Goal: Information Seeking & Learning: Learn about a topic

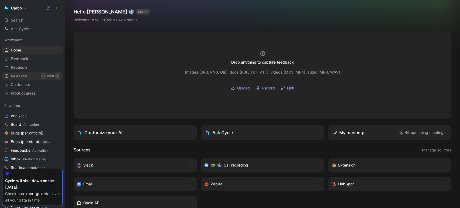
click at [29, 74] on link "Releases G then L" at bounding box center [32, 76] width 60 height 8
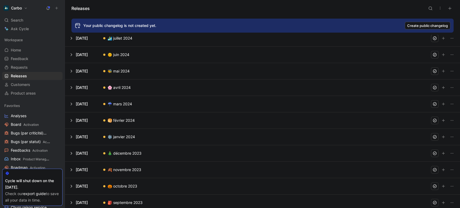
scroll to position [423, 0]
click at [70, 120] on button at bounding box center [262, 121] width 395 height 16
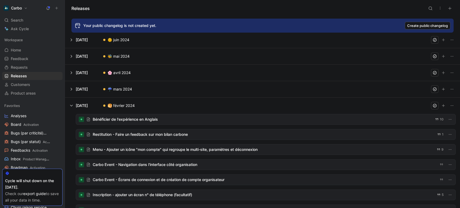
scroll to position [283, 0]
click at [88, 87] on button at bounding box center [262, 89] width 395 height 16
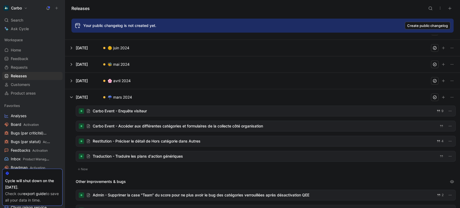
scroll to position [274, 0]
click at [86, 80] on button at bounding box center [262, 81] width 395 height 16
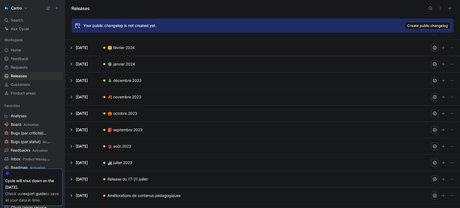
scroll to position [707, 0]
click at [71, 81] on button at bounding box center [262, 81] width 395 height 16
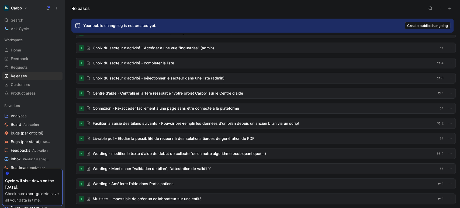
scroll to position [517, 0]
click at [213, 135] on div at bounding box center [266, 138] width 380 height 10
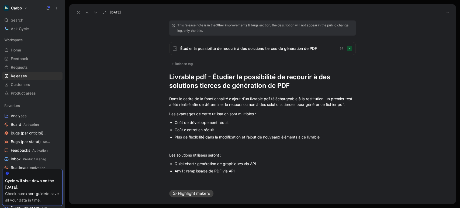
click at [77, 14] on icon at bounding box center [78, 12] width 4 height 4
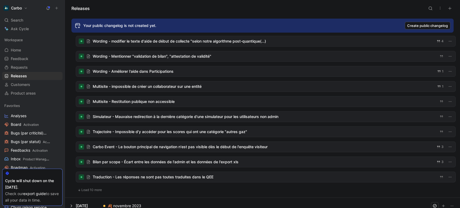
scroll to position [630, 0]
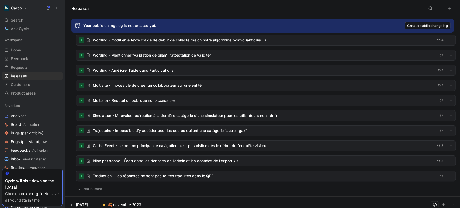
click at [96, 189] on button "Load 10 more" at bounding box center [90, 189] width 28 height 6
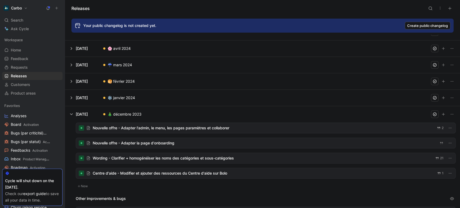
scroll to position [302, 0]
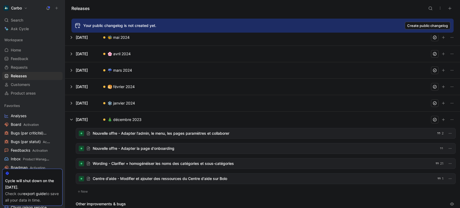
click at [95, 102] on button at bounding box center [262, 103] width 395 height 16
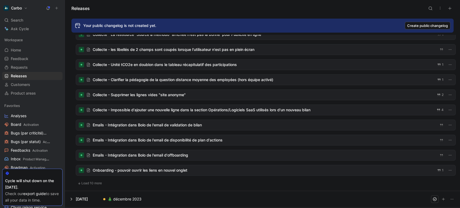
scroll to position [619, 0]
click at [95, 181] on button "Load 10 more" at bounding box center [90, 183] width 28 height 6
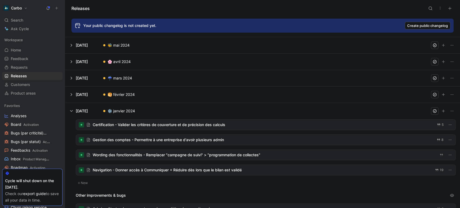
scroll to position [292, 0]
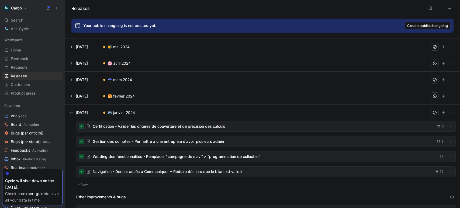
click at [80, 95] on button at bounding box center [262, 96] width 395 height 16
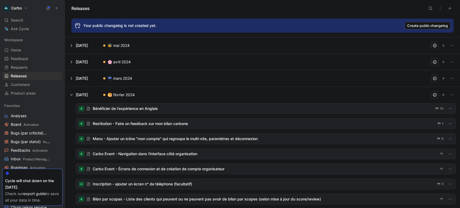
scroll to position [293, 0]
click at [83, 78] on button at bounding box center [262, 79] width 395 height 16
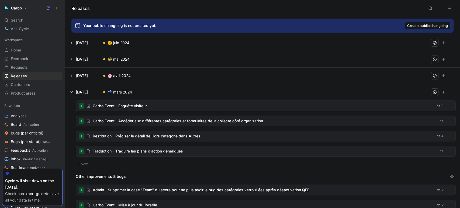
scroll to position [279, 0]
click at [90, 74] on button at bounding box center [262, 76] width 395 height 16
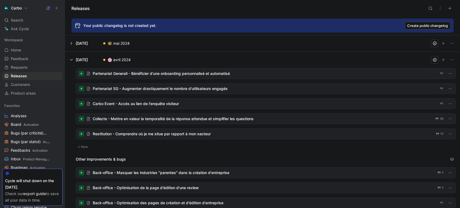
scroll to position [295, 0]
click at [146, 132] on div at bounding box center [266, 134] width 380 height 10
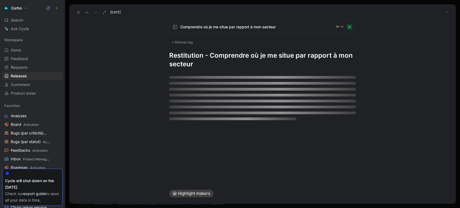
click at [78, 15] on button at bounding box center [79, 13] width 8 height 8
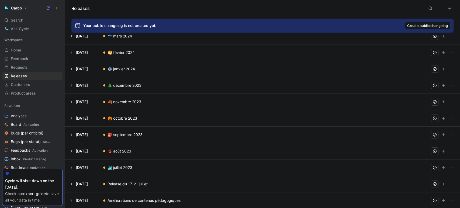
scroll to position [704, 0]
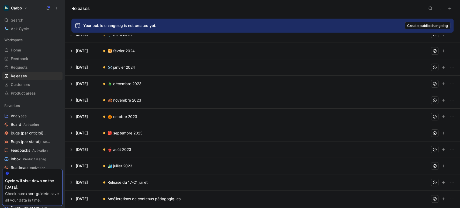
click at [69, 99] on button at bounding box center [262, 100] width 395 height 16
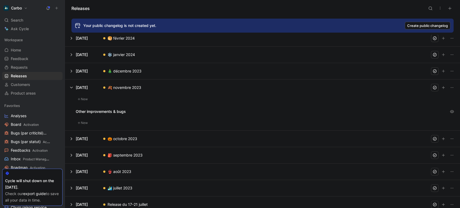
scroll to position [357, 0]
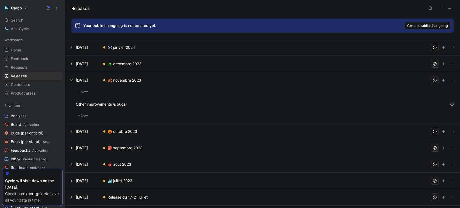
click at [70, 78] on button at bounding box center [262, 80] width 395 height 16
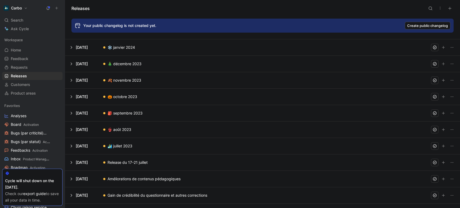
click at [70, 79] on button at bounding box center [262, 80] width 395 height 16
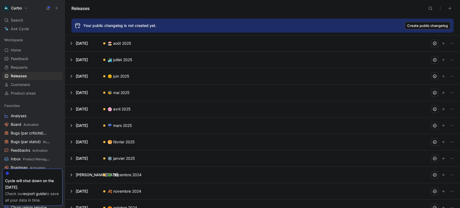
scroll to position [87, 0]
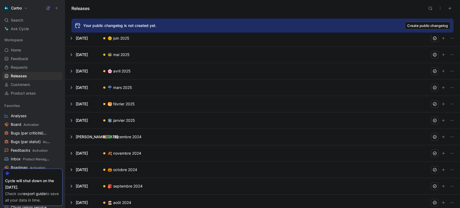
click at [71, 151] on button at bounding box center [262, 153] width 395 height 16
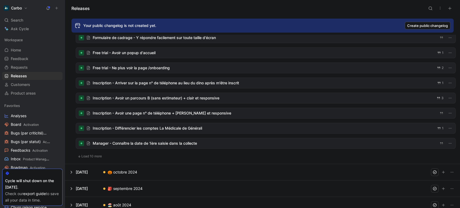
scroll to position [552, 0]
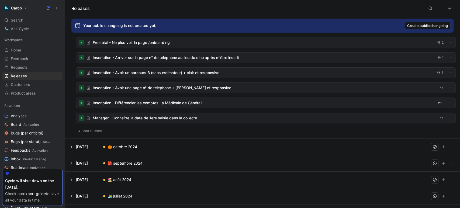
click at [73, 146] on button at bounding box center [262, 147] width 395 height 16
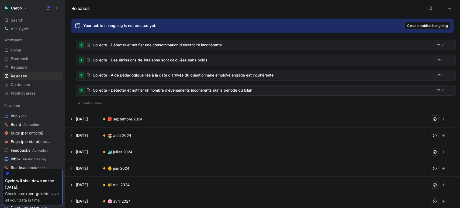
scroll to position [598, 0]
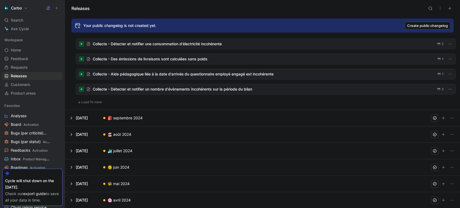
click at [70, 118] on button at bounding box center [262, 118] width 395 height 16
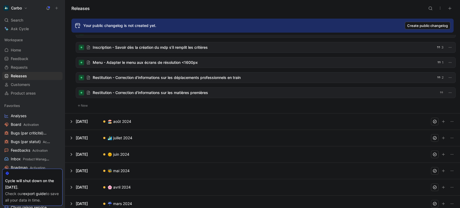
scroll to position [535, 0]
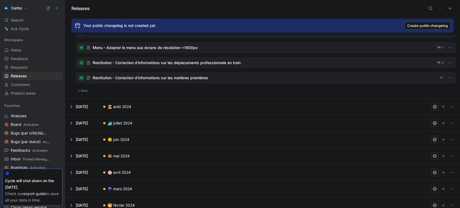
click at [78, 105] on button at bounding box center [262, 107] width 395 height 16
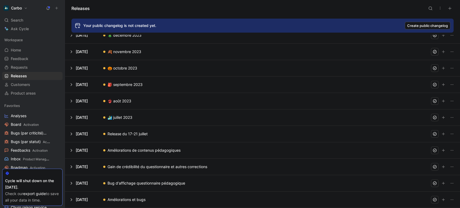
scroll to position [218, 0]
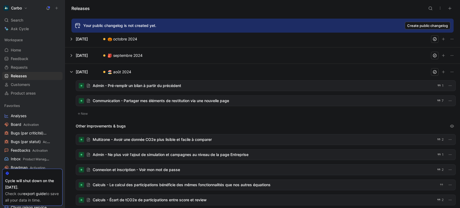
click at [185, 104] on div at bounding box center [266, 101] width 380 height 10
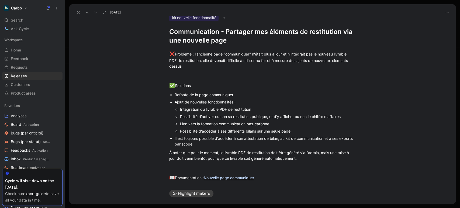
scroll to position [28, 0]
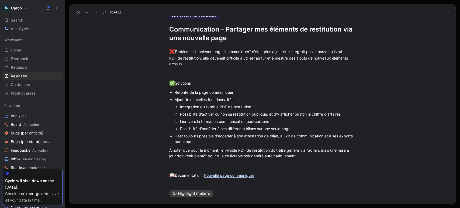
click at [78, 12] on use at bounding box center [78, 12] width 2 height 2
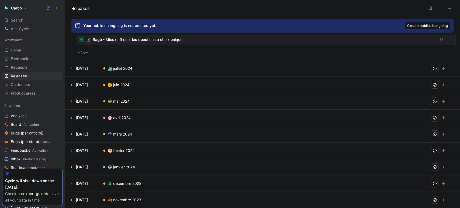
scroll to position [518, 0]
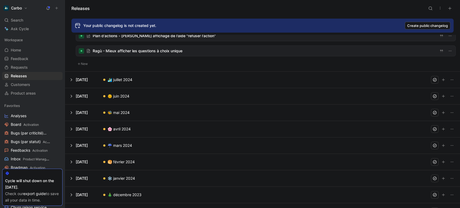
click at [77, 77] on button at bounding box center [262, 80] width 395 height 16
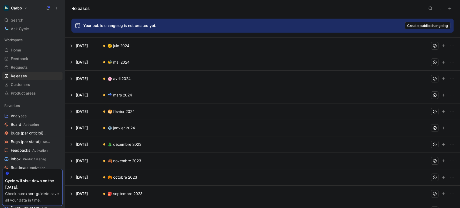
scroll to position [690, 0]
click at [71, 126] on button at bounding box center [262, 127] width 395 height 16
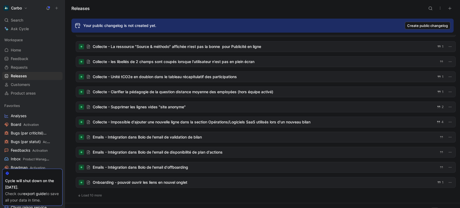
scroll to position [608, 0]
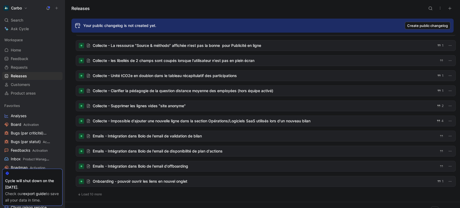
click at [96, 193] on button "Load 10 more" at bounding box center [90, 194] width 28 height 6
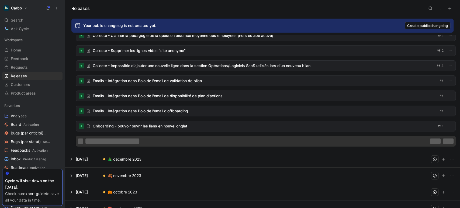
scroll to position [670, 0]
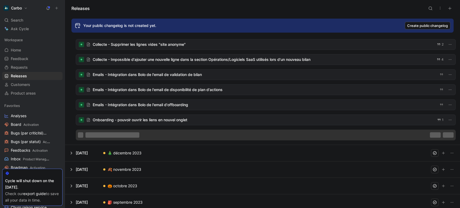
click at [93, 152] on button at bounding box center [262, 153] width 395 height 16
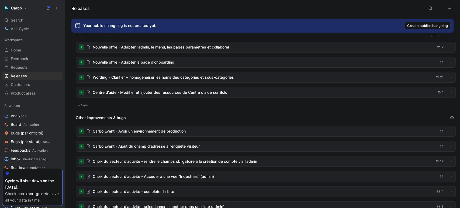
scroll to position [402, 0]
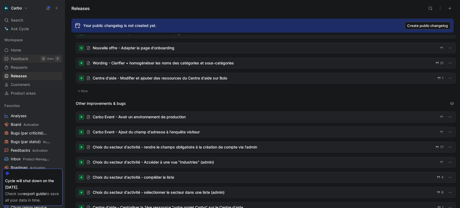
click at [23, 58] on span "Feedback" at bounding box center [20, 58] width 18 height 5
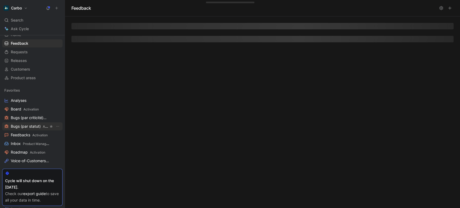
scroll to position [16, 0]
click at [26, 152] on span "Roadmap Activation" at bounding box center [28, 152] width 35 height 6
